Goal: Task Accomplishment & Management: Use online tool/utility

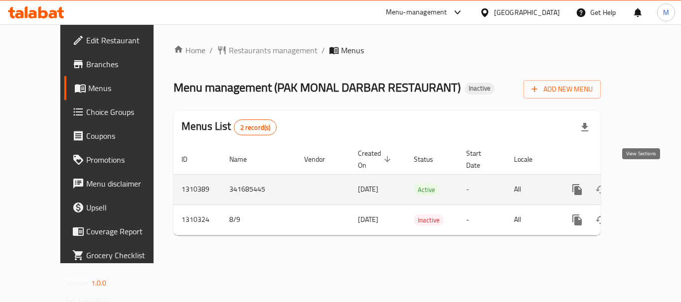
click at [643, 184] on icon "enhanced table" at bounding box center [649, 190] width 12 height 12
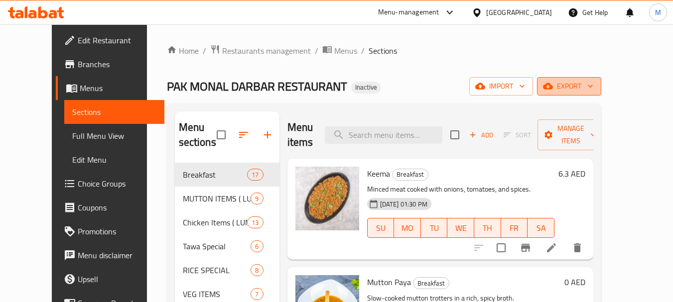
click at [593, 90] on span "export" at bounding box center [569, 86] width 48 height 12
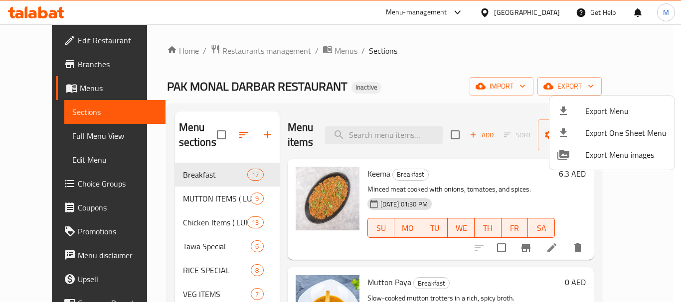
click at [434, 57] on div at bounding box center [340, 151] width 681 height 302
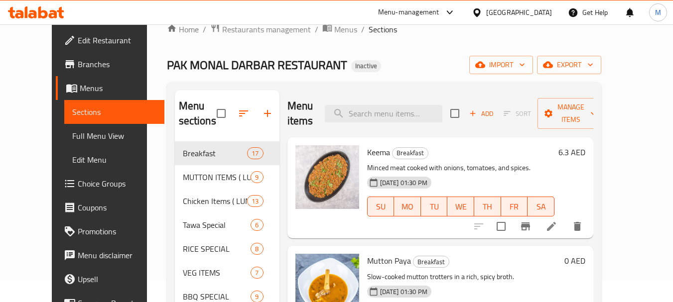
scroll to position [140, 0]
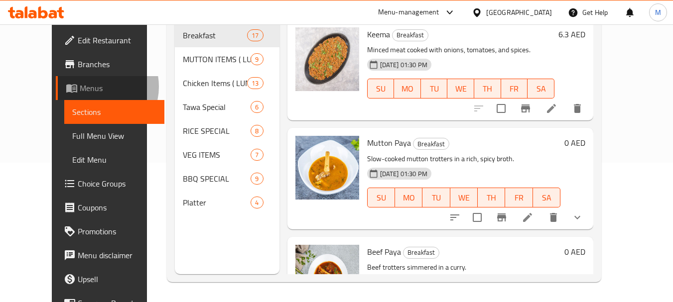
click at [80, 87] on span "Menus" at bounding box center [118, 88] width 77 height 12
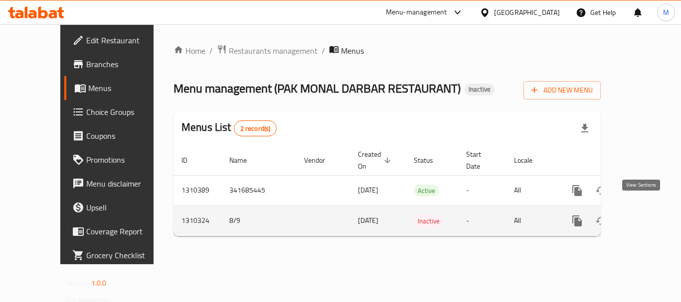
click at [644, 217] on icon "enhanced table" at bounding box center [648, 221] width 9 height 9
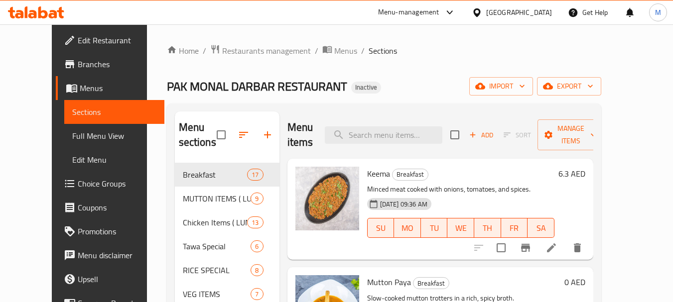
click at [72, 142] on span "Full Menu View" at bounding box center [114, 136] width 84 height 12
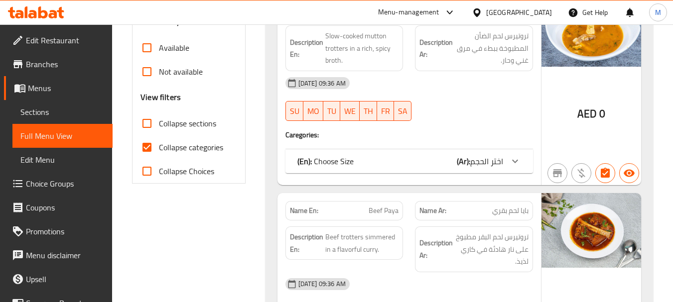
scroll to position [249, 0]
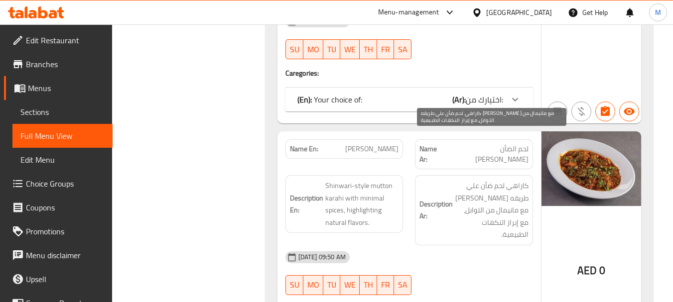
click at [517, 180] on span "كاراهي لحم ضأن علي طريقه شينواري مع مانيمال من التوابل، مع إبراز النكهات الطبيع…" at bounding box center [492, 210] width 74 height 61
copy span "مانيمال"
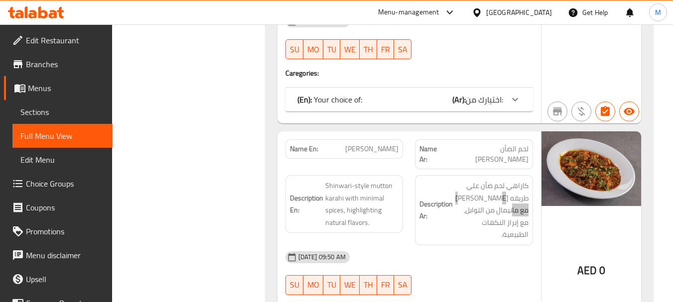
scroll to position [7698, 0]
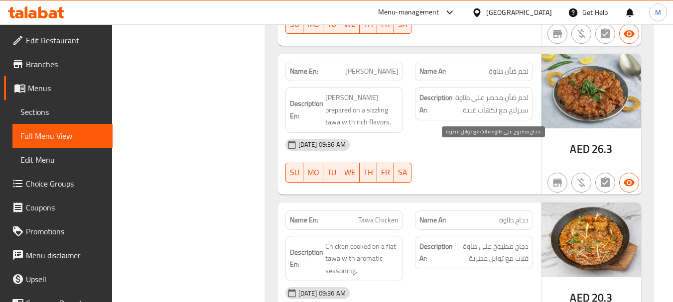
click at [521, 241] on span "دجاج مطبوخ على طاوة فلات مع توابل عطرية." at bounding box center [492, 253] width 74 height 24
copy span "فلات"
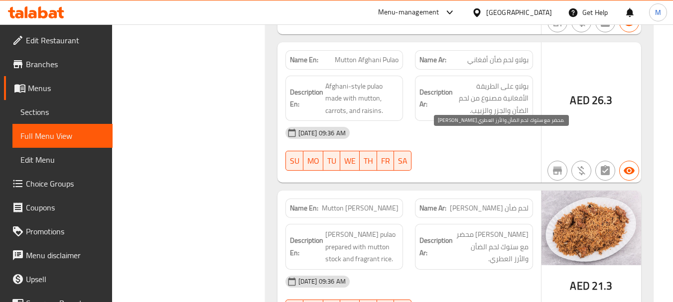
click at [526, 229] on span "ياخني بولاو محضر مع ستوك لحم الضأن والأرز العطري." at bounding box center [492, 247] width 74 height 37
copy span "ستوك"
click at [492, 10] on div "United Arab Emirates" at bounding box center [519, 12] width 66 height 11
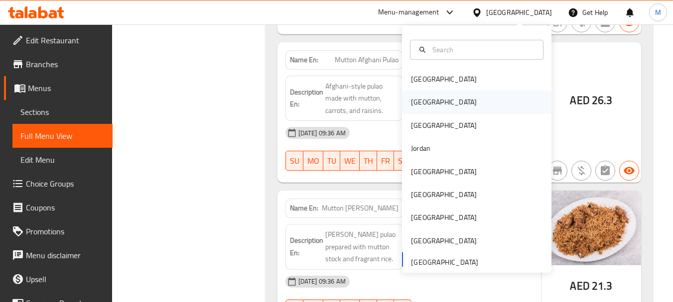
click at [430, 94] on div "[GEOGRAPHIC_DATA]" at bounding box center [476, 102] width 149 height 23
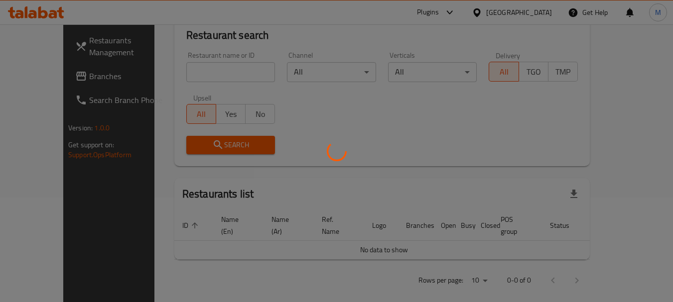
scroll to position [452, 0]
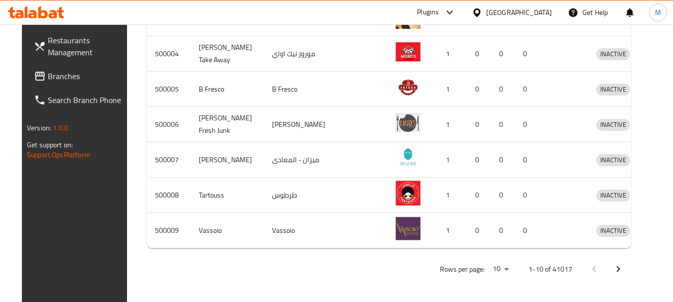
click at [51, 74] on span "Branches" at bounding box center [87, 76] width 79 height 12
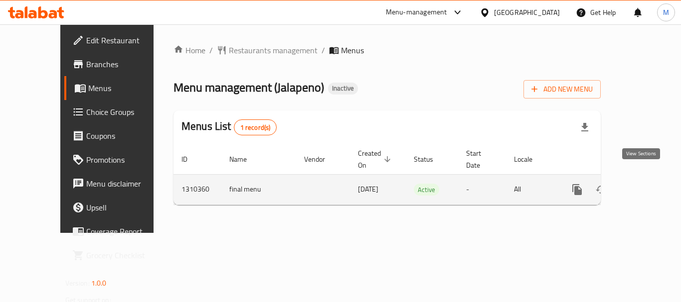
click at [644, 185] on icon "enhanced table" at bounding box center [648, 189] width 9 height 9
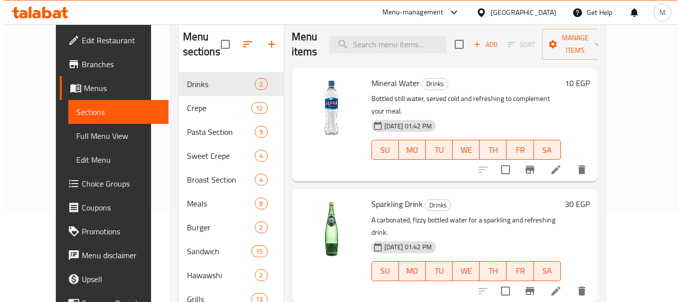
scroll to position [100, 0]
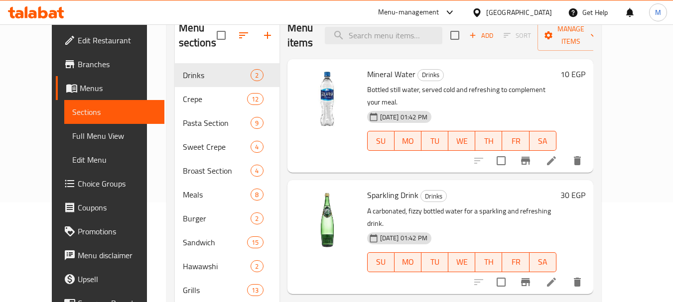
click at [238, 38] on icon "button" at bounding box center [244, 35] width 12 height 12
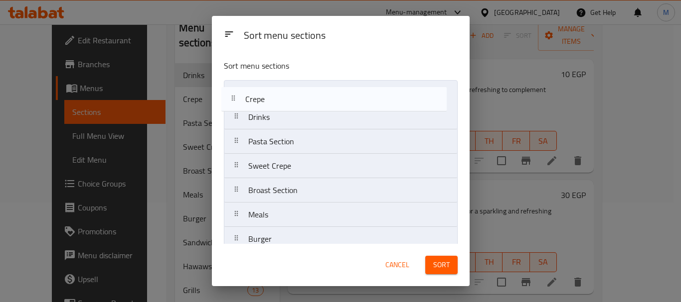
drag, startPoint x: 239, startPoint y: 121, endPoint x: 235, endPoint y: 89, distance: 31.7
click at [235, 95] on nav "Drinks Crepe Pasta Section Sweet Crepe Broast Section Meals Burger Sandwich Haw…" at bounding box center [341, 288] width 234 height 416
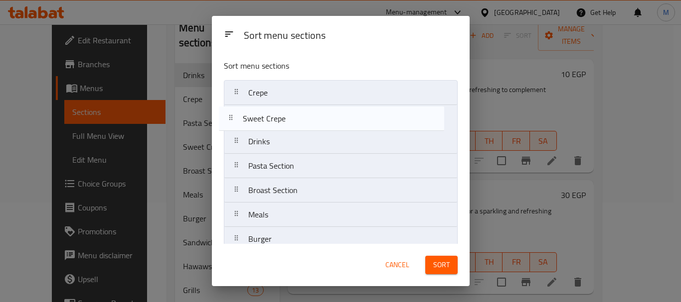
drag, startPoint x: 240, startPoint y: 173, endPoint x: 234, endPoint y: 118, distance: 56.1
click at [234, 120] on nav "Crepe Drinks Pasta Section Sweet Crepe Broast Section Meals Burger Sandwich Haw…" at bounding box center [341, 288] width 234 height 416
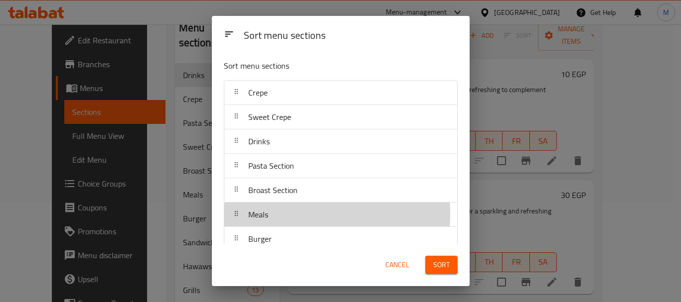
scroll to position [2, 0]
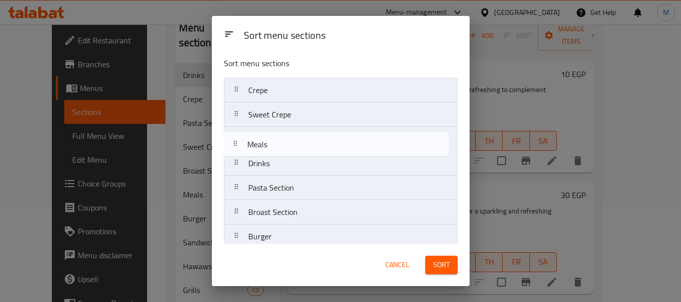
drag, startPoint x: 238, startPoint y: 214, endPoint x: 233, endPoint y: 132, distance: 82.4
click at [233, 133] on nav "Crepe Sweet Crepe Drinks Pasta Section Broast Section Meals Burger Sandwich Haw…" at bounding box center [341, 286] width 234 height 416
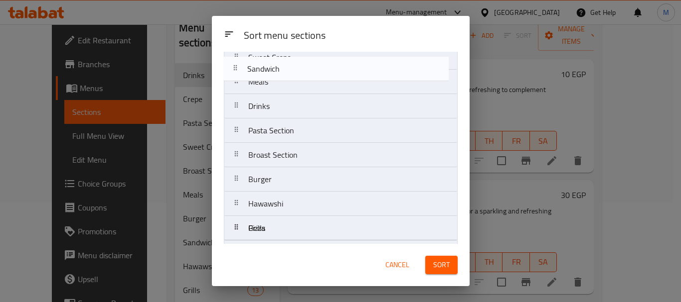
scroll to position [0, 0]
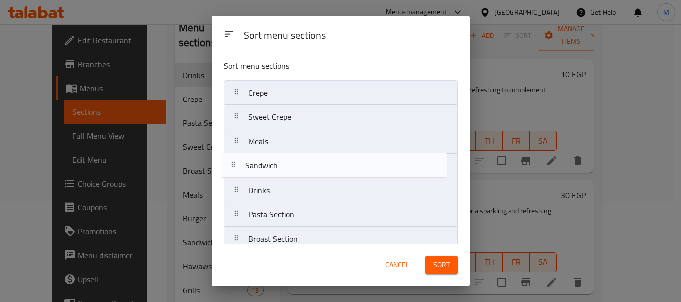
click at [238, 166] on nav "Crepe Sweet Crepe Meals Drinks Pasta Section Broast Section Burger Sandwich Haw…" at bounding box center [341, 288] width 234 height 416
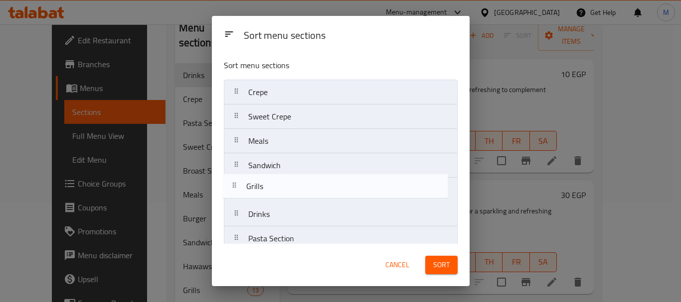
drag, startPoint x: 241, startPoint y: 164, endPoint x: 239, endPoint y: 183, distance: 19.5
click at [239, 183] on nav "Crepe Sweet Crepe Meals Sandwich Drinks Pasta Section Broast Section Burger Haw…" at bounding box center [341, 288] width 234 height 416
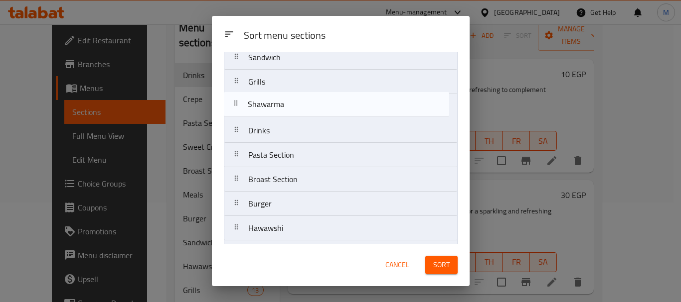
scroll to position [109, 0]
drag, startPoint x: 237, startPoint y: 165, endPoint x: 236, endPoint y: 105, distance: 59.8
click at [236, 105] on nav "Crepe Sweet Crepe Meals Sandwich Grills Drinks Pasta Section Broast Section Bur…" at bounding box center [341, 180] width 234 height 416
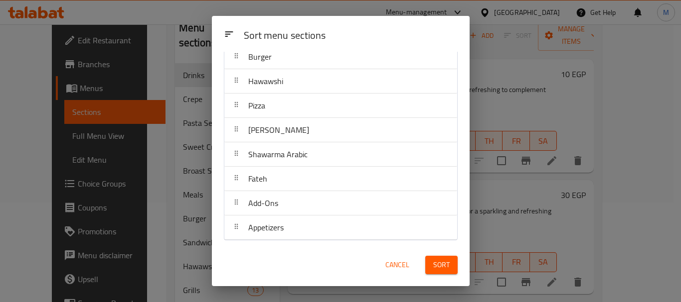
scroll to position [256, 0]
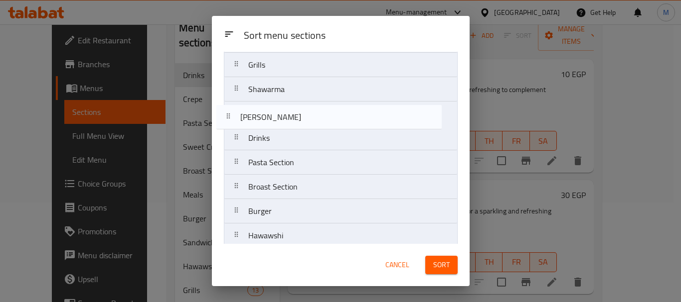
drag, startPoint x: 235, startPoint y: 130, endPoint x: 230, endPoint y: 115, distance: 15.8
click at [230, 115] on nav "Crepe Sweet Crepe Meals Sandwich Grills Shawarma Drinks Pasta Section Broast Se…" at bounding box center [341, 163] width 234 height 416
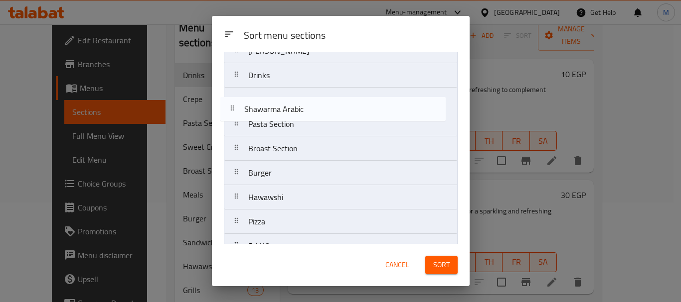
scroll to position [169, 0]
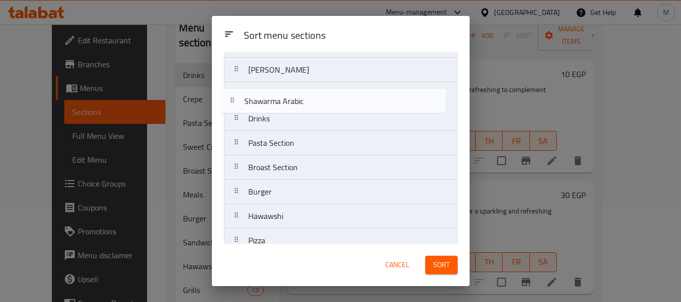
drag, startPoint x: 239, startPoint y: 156, endPoint x: 237, endPoint y: 95, distance: 61.8
click at [237, 95] on nav "Crepe Sweet Crepe Meals Sandwich Grills Shawarma Maria Drinks Pasta Section Bro…" at bounding box center [341, 119] width 234 height 416
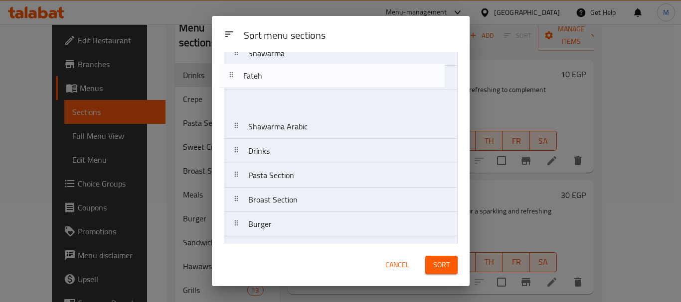
scroll to position [154, 0]
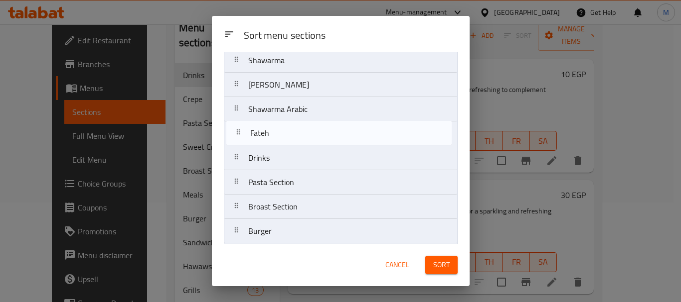
drag, startPoint x: 239, startPoint y: 182, endPoint x: 241, endPoint y: 132, distance: 50.4
click at [241, 132] on nav "Crepe Sweet Crepe Meals Sandwich Grills Shawarma Maria Shawarma Arabic Drinks P…" at bounding box center [341, 134] width 234 height 416
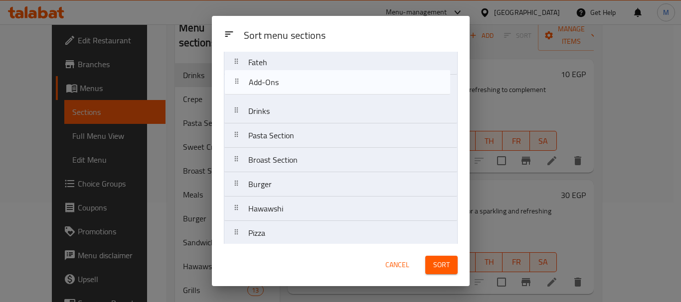
scroll to position [201, 0]
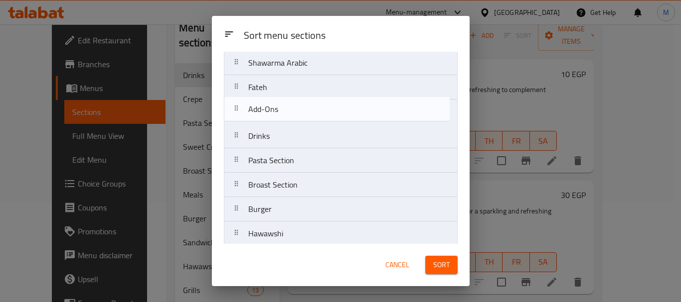
drag, startPoint x: 237, startPoint y: 206, endPoint x: 235, endPoint y: 109, distance: 97.7
click at [235, 109] on nav "Crepe Sweet Crepe Meals Sandwich Grills Shawarma Maria Shawarma Arabic Fateh Dr…" at bounding box center [341, 87] width 234 height 416
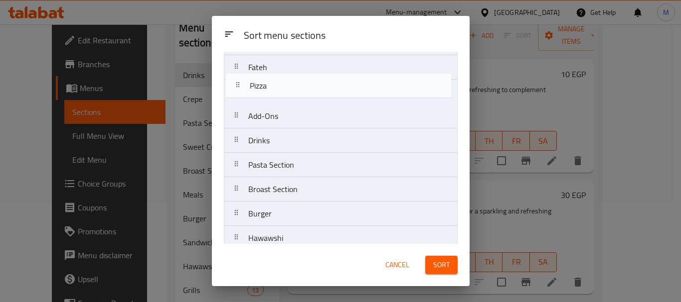
scroll to position [221, 0]
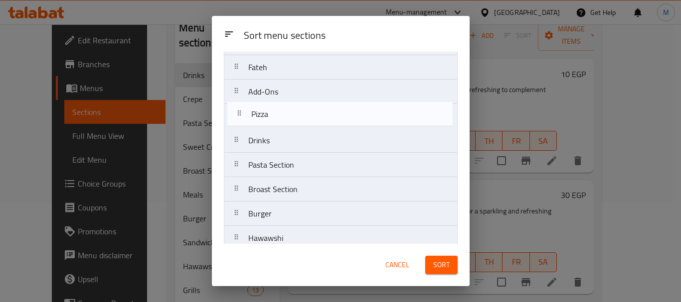
drag, startPoint x: 240, startPoint y: 206, endPoint x: 242, endPoint y: 113, distance: 93.2
click at [242, 113] on nav "Crepe Sweet Crepe Meals Sandwich Grills Shawarma Maria Shawarma Arabic Fateh Ad…" at bounding box center [341, 67] width 234 height 416
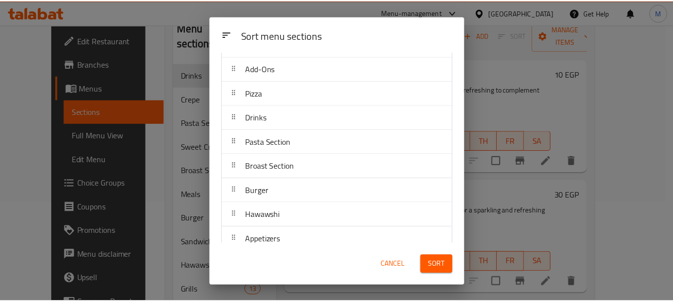
scroll to position [256, 0]
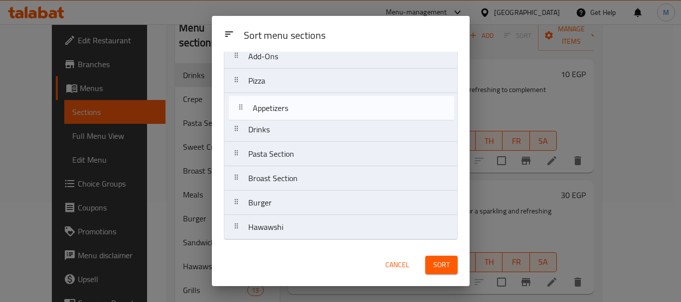
drag, startPoint x: 239, startPoint y: 228, endPoint x: 242, endPoint y: 105, distance: 123.1
click at [242, 105] on nav "Crepe Sweet Crepe Meals Sandwich Grills Shawarma Maria Shawarma Arabic Fateh Ad…" at bounding box center [341, 32] width 234 height 416
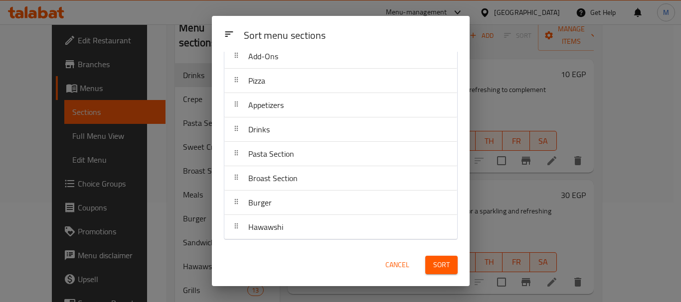
click at [442, 261] on span "Sort" at bounding box center [441, 265] width 16 height 12
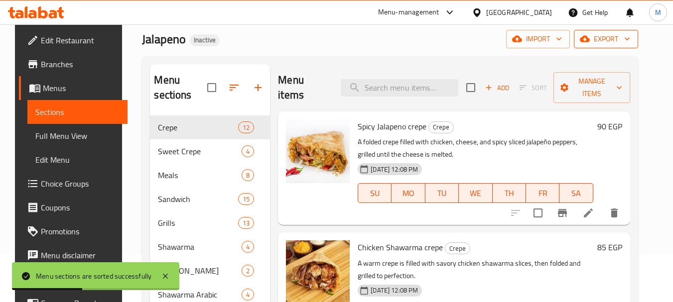
scroll to position [0, 0]
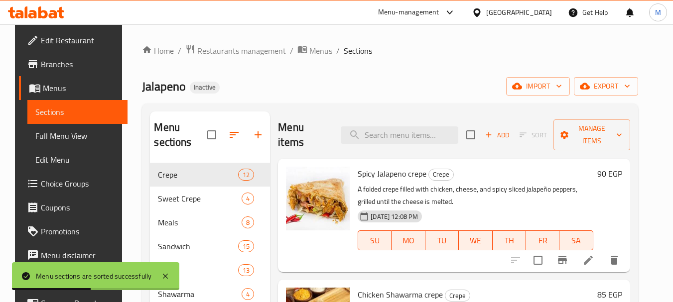
click at [628, 85] on span "export" at bounding box center [606, 86] width 48 height 12
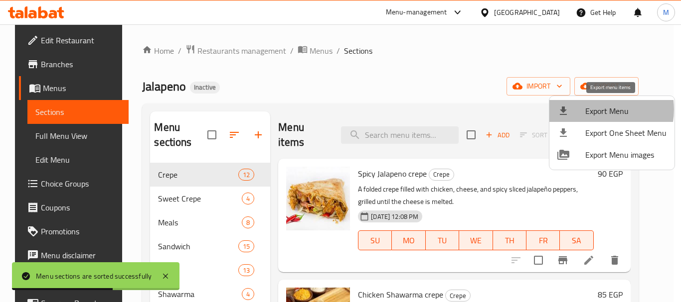
click at [594, 110] on span "Export Menu" at bounding box center [625, 111] width 81 height 12
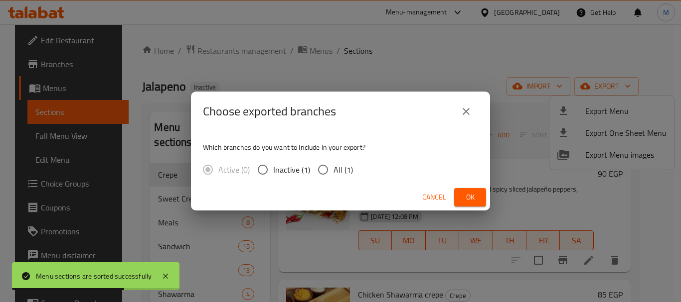
click at [338, 171] on span "All (1)" at bounding box center [342, 170] width 19 height 12
click at [333, 171] on input "All (1)" at bounding box center [322, 169] width 21 height 21
radio input "true"
click at [471, 202] on span "Ok" at bounding box center [470, 197] width 16 height 12
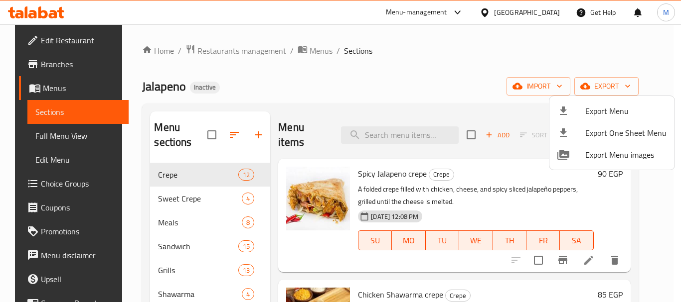
click at [432, 63] on div at bounding box center [340, 151] width 681 height 302
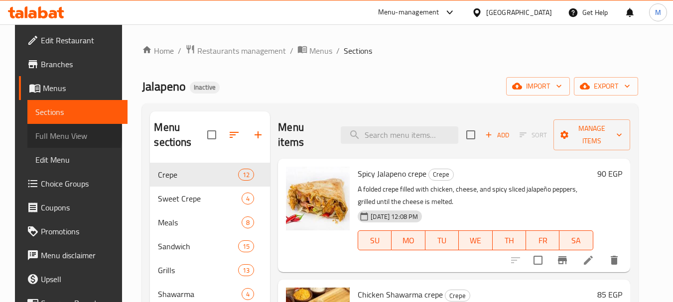
click at [40, 135] on span "Full Menu View" at bounding box center [77, 136] width 84 height 12
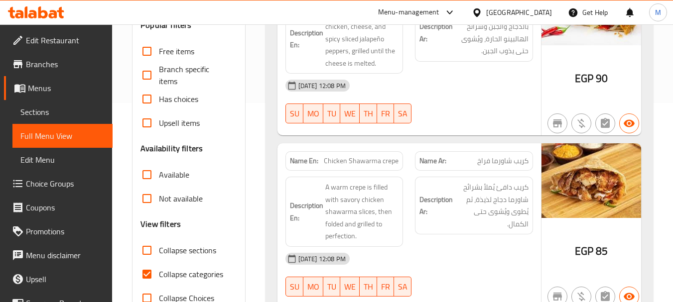
scroll to position [299, 0]
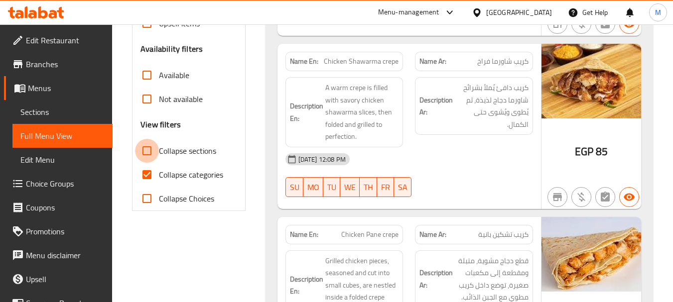
click at [151, 147] on input "Collapse sections" at bounding box center [147, 151] width 24 height 24
checkbox input "true"
click at [144, 182] on input "Collapse categories" at bounding box center [147, 175] width 24 height 24
checkbox input "false"
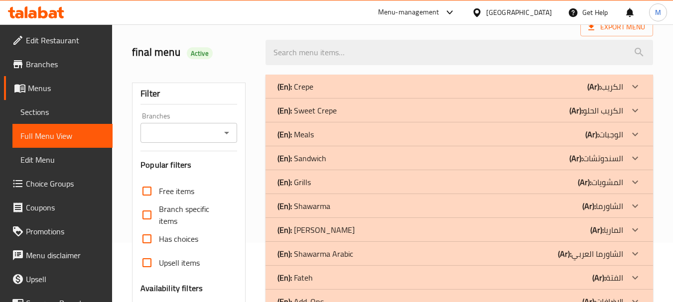
scroll to position [50, 0]
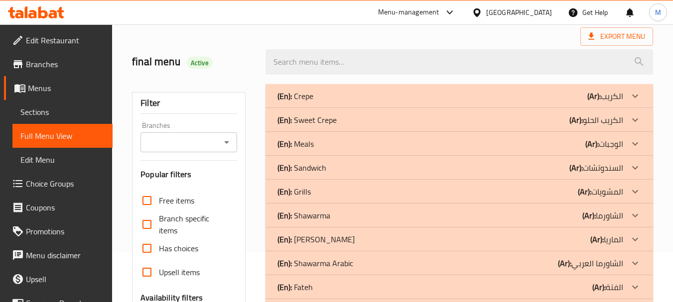
click at [295, 97] on p "(En): Crepe" at bounding box center [296, 96] width 36 height 12
